Goal: Complete application form: Complete application form

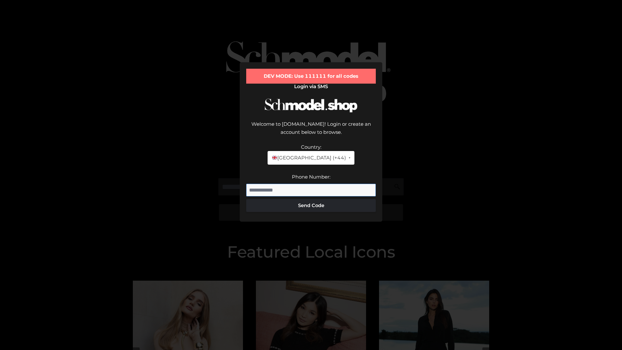
click at [311, 184] on input "Phone Number:" at bounding box center [311, 190] width 130 height 13
type input "**********"
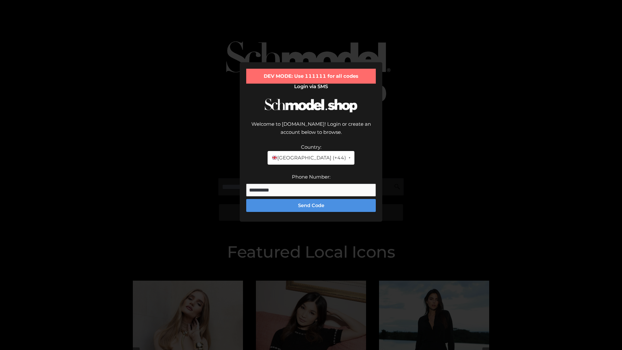
click at [311, 199] on button "Send Code" at bounding box center [311, 205] width 130 height 13
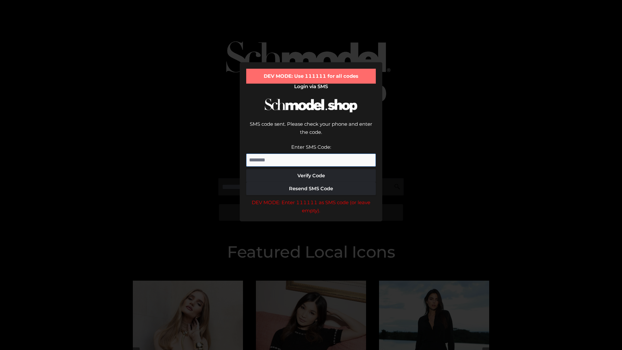
click at [311, 154] on input "Enter SMS Code:" at bounding box center [311, 160] width 130 height 13
type input "******"
click at [311, 169] on button "Verify Code" at bounding box center [311, 175] width 130 height 13
click at [311, 198] on div "DEV MODE: Enter 111111 as SMS code (or leave empty)." at bounding box center [311, 206] width 130 height 17
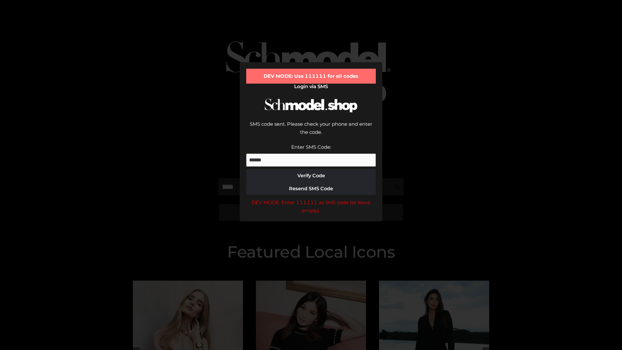
click at [311, 198] on div "DEV MODE: Enter 111111 as SMS code (or leave empty)." at bounding box center [311, 206] width 130 height 17
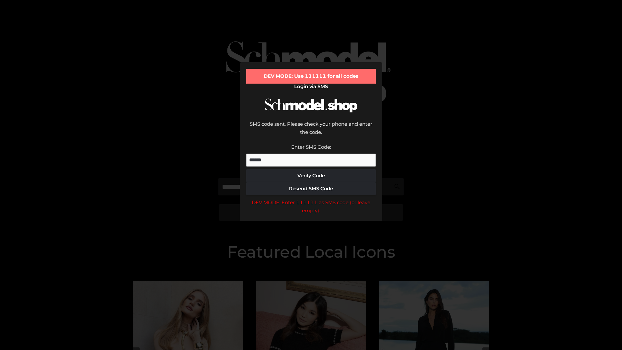
click at [311, 198] on div "DEV MODE: Enter 111111 as SMS code (or leave empty)." at bounding box center [311, 206] width 130 height 17
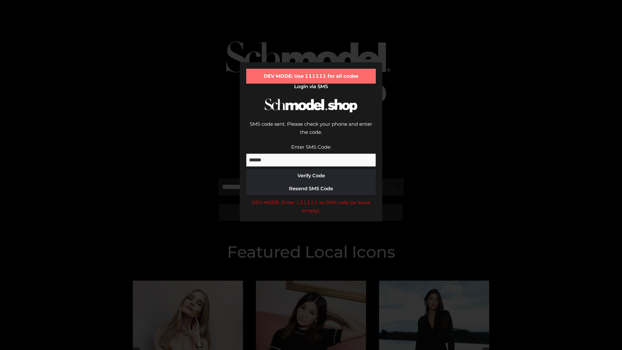
click at [311, 198] on div "DEV MODE: Enter 111111 as SMS code (or leave empty)." at bounding box center [311, 206] width 130 height 17
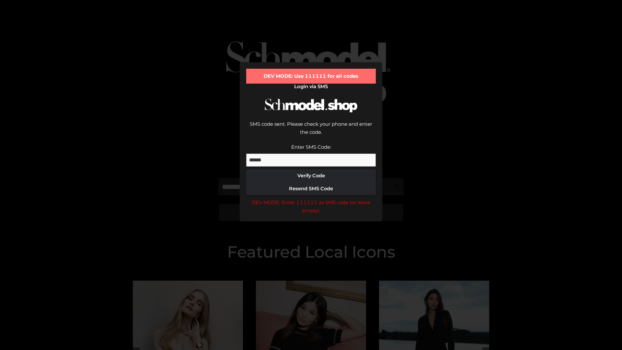
click at [311, 198] on div "DEV MODE: Enter 111111 as SMS code (or leave empty)." at bounding box center [311, 206] width 130 height 17
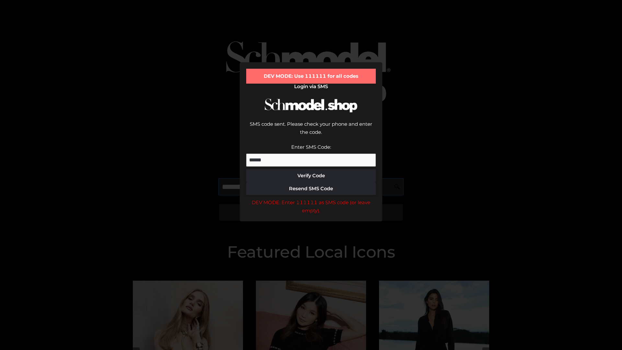
scroll to position [0, 0]
click at [311, 198] on div "DEV MODE: Enter 111111 as SMS code (or leave empty)." at bounding box center [311, 206] width 130 height 17
type input "**********"
click at [311, 198] on div "DEV MODE: Enter 111111 as SMS code (or leave empty)." at bounding box center [311, 206] width 130 height 17
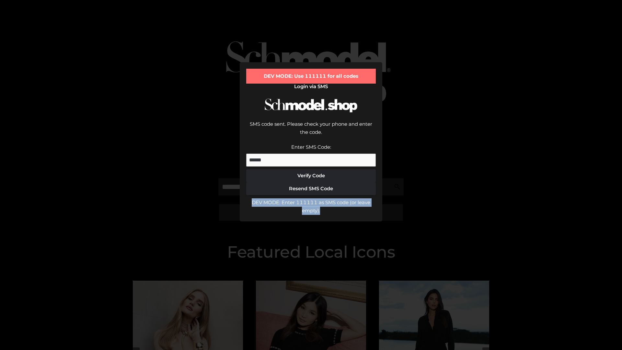
scroll to position [0, 0]
